Goal: Ask a question

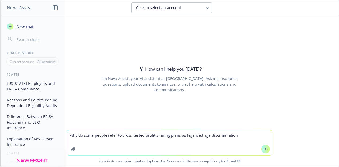
type textarea "why do some people refer to cross-tested profit sharing plans as legalized age …"
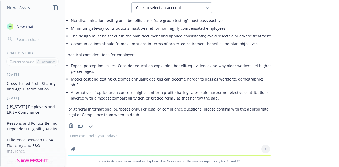
scroll to position [861, 0]
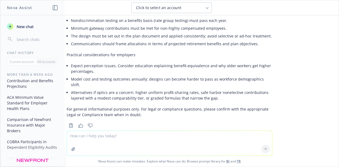
click at [161, 138] on textarea at bounding box center [169, 143] width 205 height 25
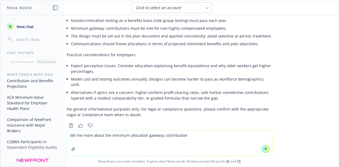
type textarea "tell me more about the minimum allocation gateway contributions"
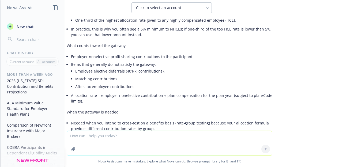
scroll to position [478, 0]
